Goal: Find specific page/section: Find specific page/section

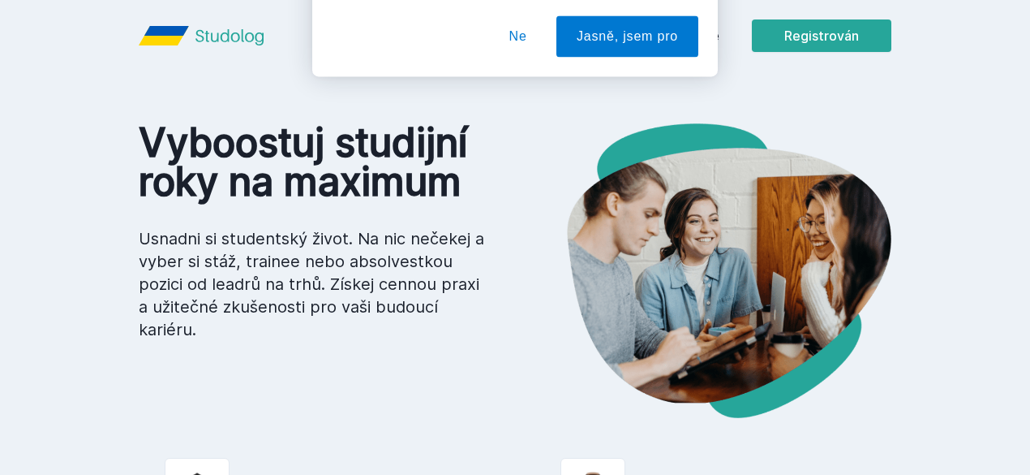
click at [527, 110] on font "Ne" at bounding box center [518, 105] width 18 height 14
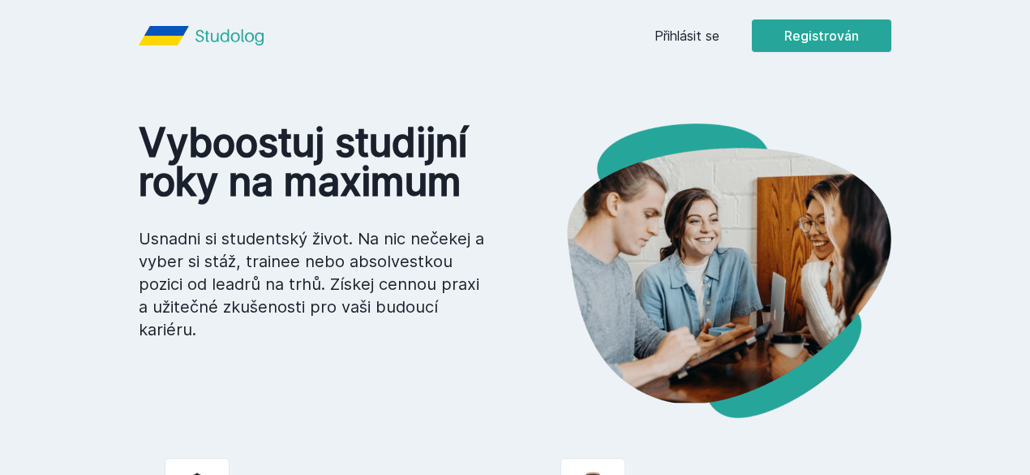
click at [720, 33] on font "Přihlásit se" at bounding box center [687, 36] width 65 height 16
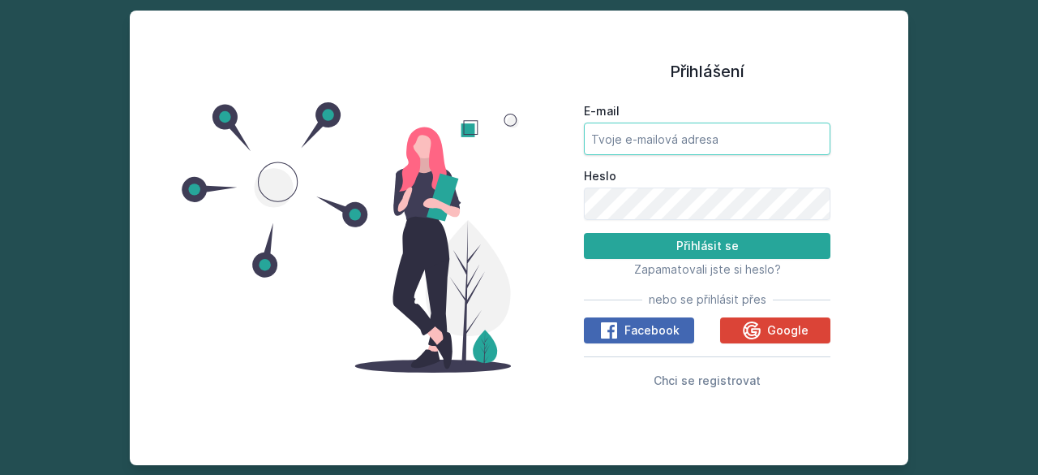
type input "[EMAIL_ADDRESS][DOMAIN_NAME]"
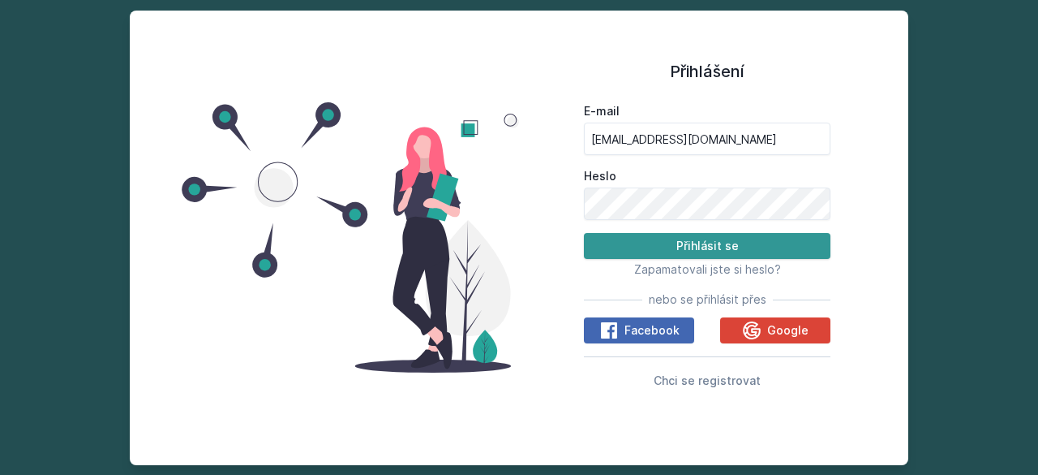
click at [665, 236] on button "Přihlásit se" at bounding box center [707, 246] width 247 height 26
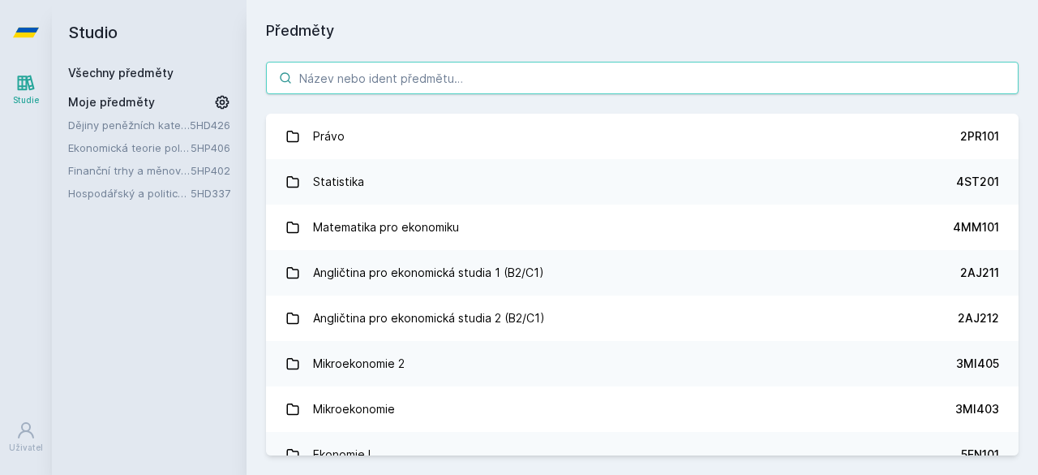
click at [432, 75] on input "search" at bounding box center [642, 78] width 753 height 32
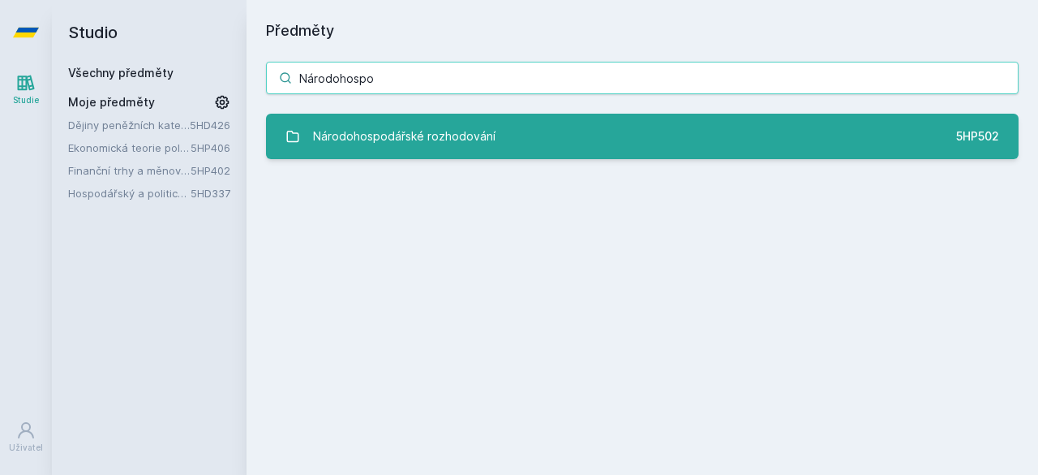
type input "Národohospo"
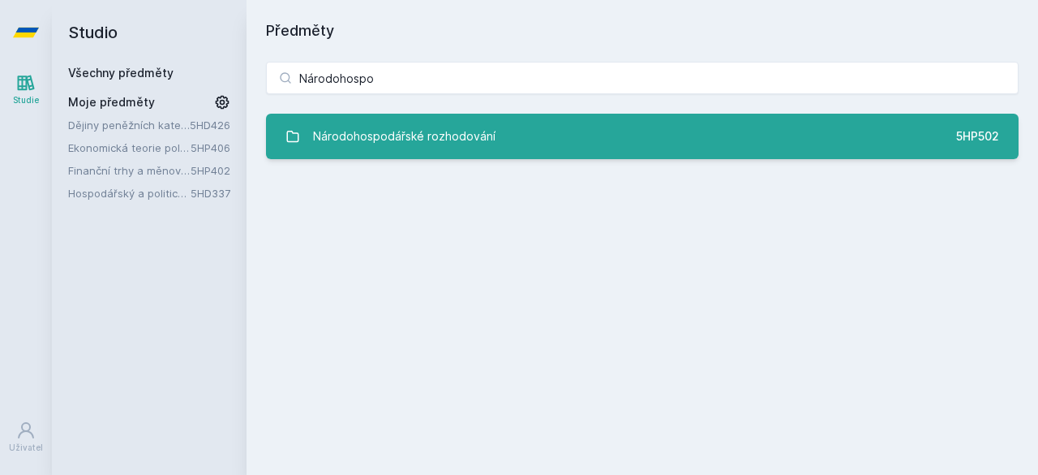
click at [527, 116] on link "Národohospodářské rozhodování 5HP502" at bounding box center [642, 136] width 753 height 45
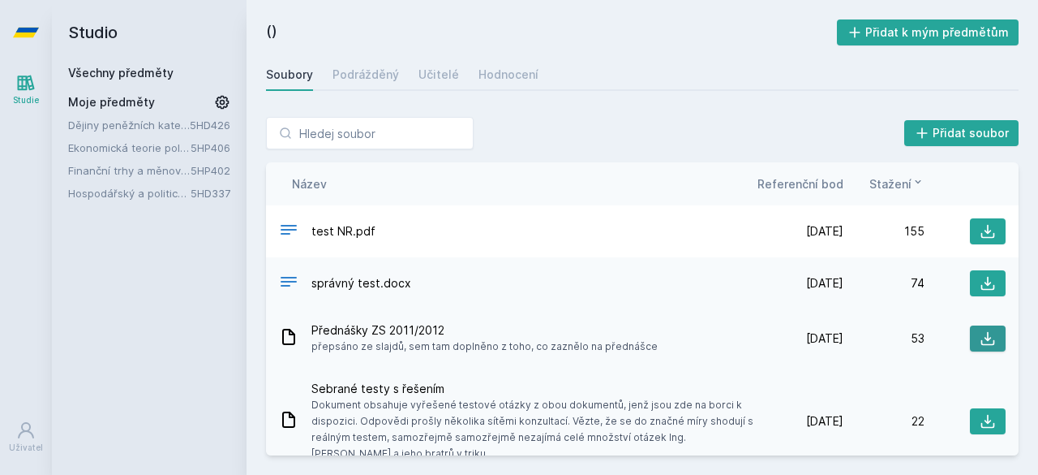
click at [970, 347] on button at bounding box center [988, 338] width 36 height 26
